Goal: Complete application form

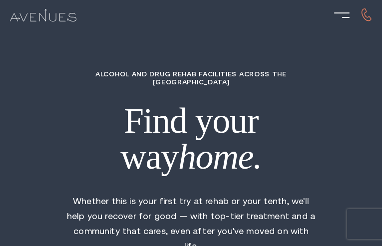
type input "BSrVXKhMvVwPG"
type input "ijmEBaJexPu"
type input "RVNmMuVMrAYyy"
type input "OTLhvWLkDaHU"
type input "uOXLvMKHJceVg"
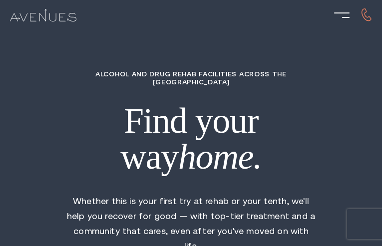
type input "3446731476"
type input "[EMAIL_ADDRESS][DOMAIN_NAME]"
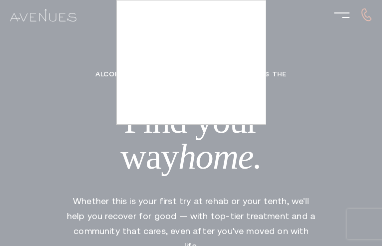
type input "ShVMEmMbf"
type input "7842571885"
type input "[EMAIL_ADDRESS][DOMAIN_NAME]"
type input "gfKVAteuF"
radio input "true"
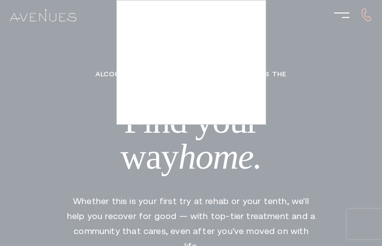
radio input "true"
radio input "false"
